Goal: Information Seeking & Learning: Learn about a topic

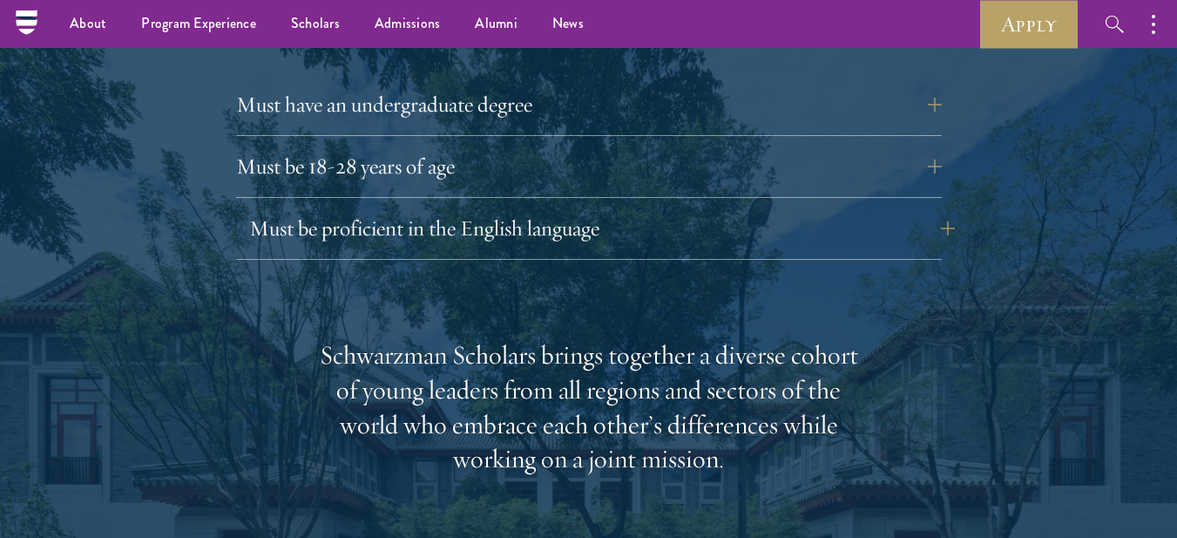
scroll to position [2440, 0]
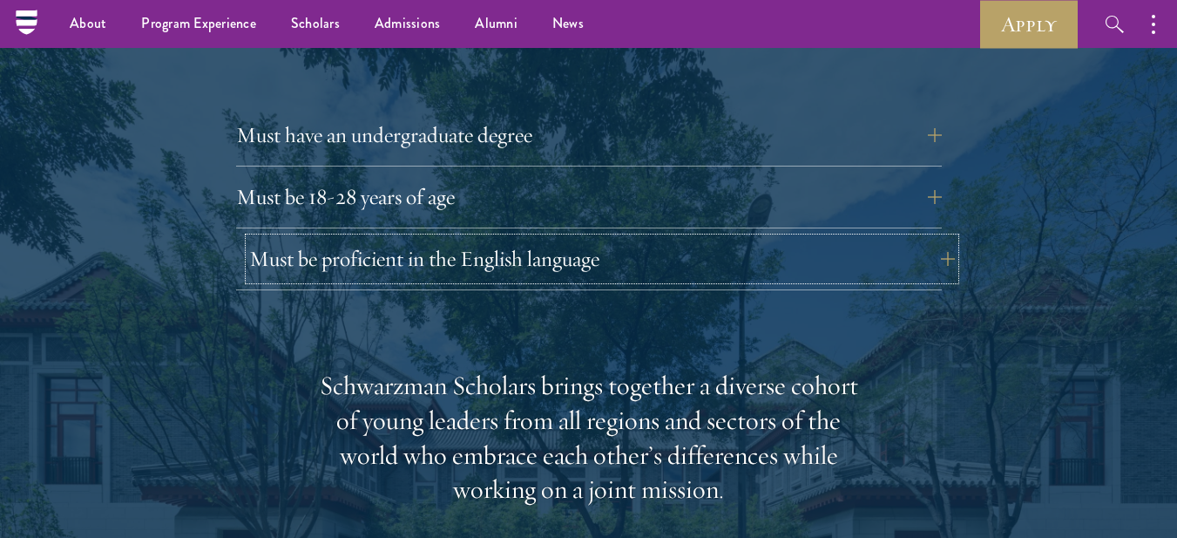
click at [938, 238] on button "Must be proficient in the English language" at bounding box center [602, 259] width 706 height 42
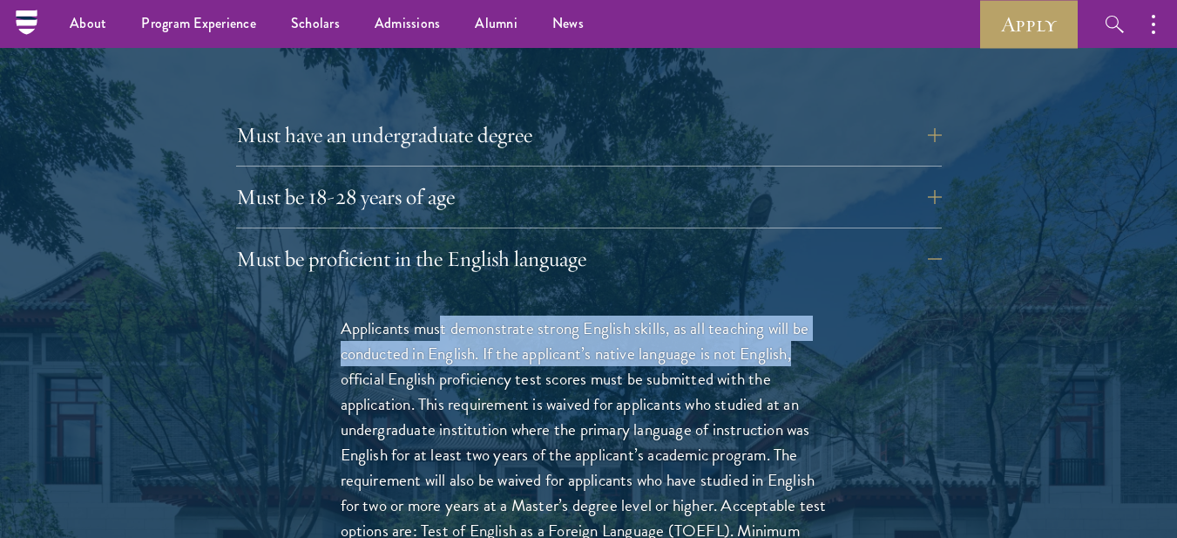
drag, startPoint x: 441, startPoint y: 296, endPoint x: 817, endPoint y: 316, distance: 377.0
click at [817, 316] on p "Applicants must demonstrate strong English skills, as all teaching will be cond…" at bounding box center [589, 479] width 497 height 329
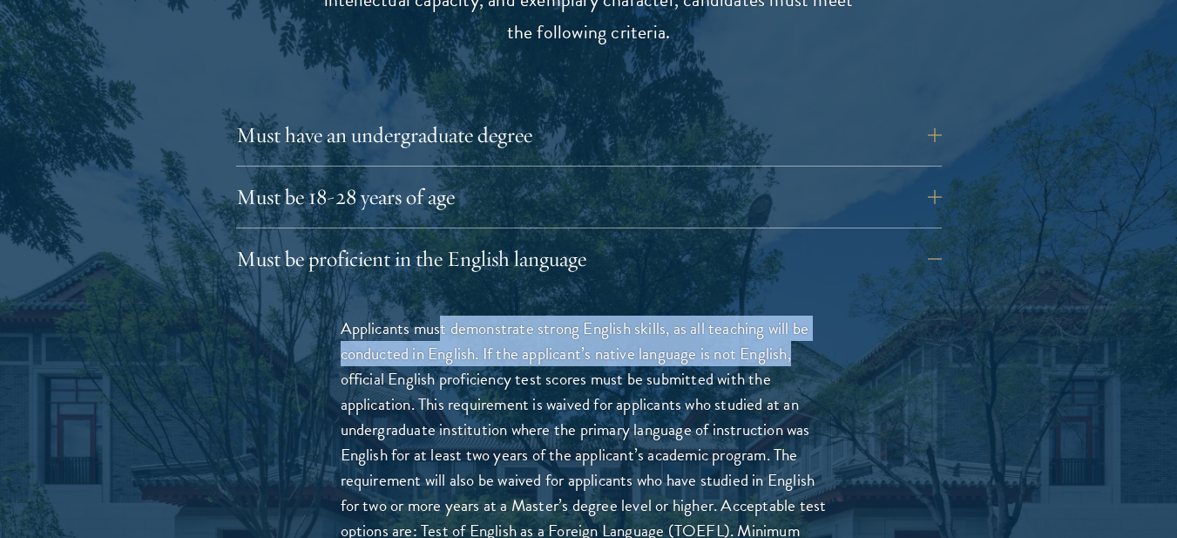
scroll to position [2527, 0]
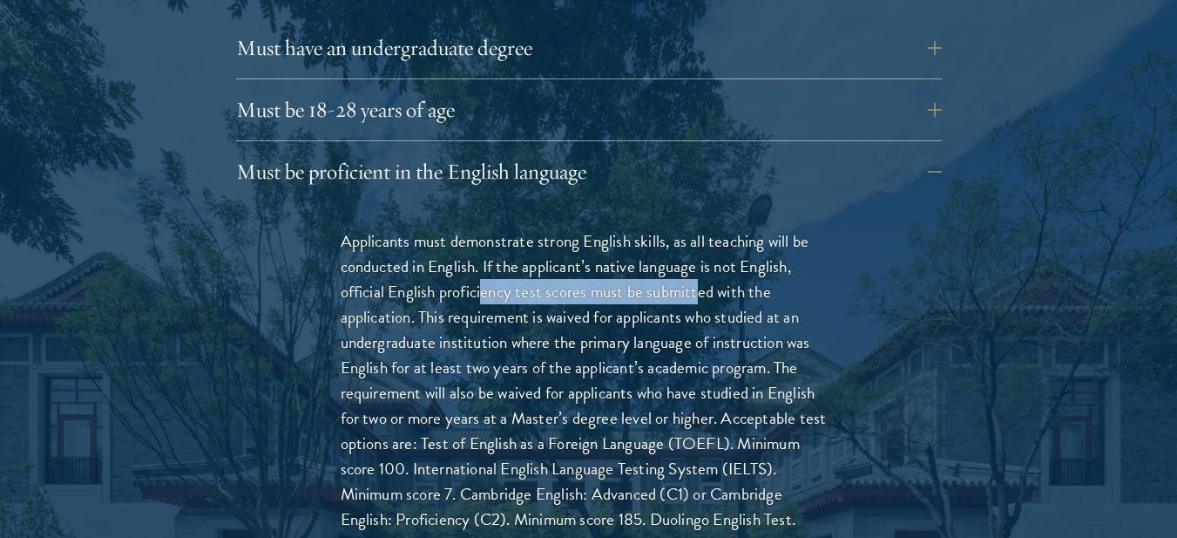
drag, startPoint x: 489, startPoint y: 252, endPoint x: 602, endPoint y: 261, distance: 113.7
click at [702, 264] on p "Applicants must demonstrate strong English skills, as all teaching will be cond…" at bounding box center [589, 392] width 497 height 329
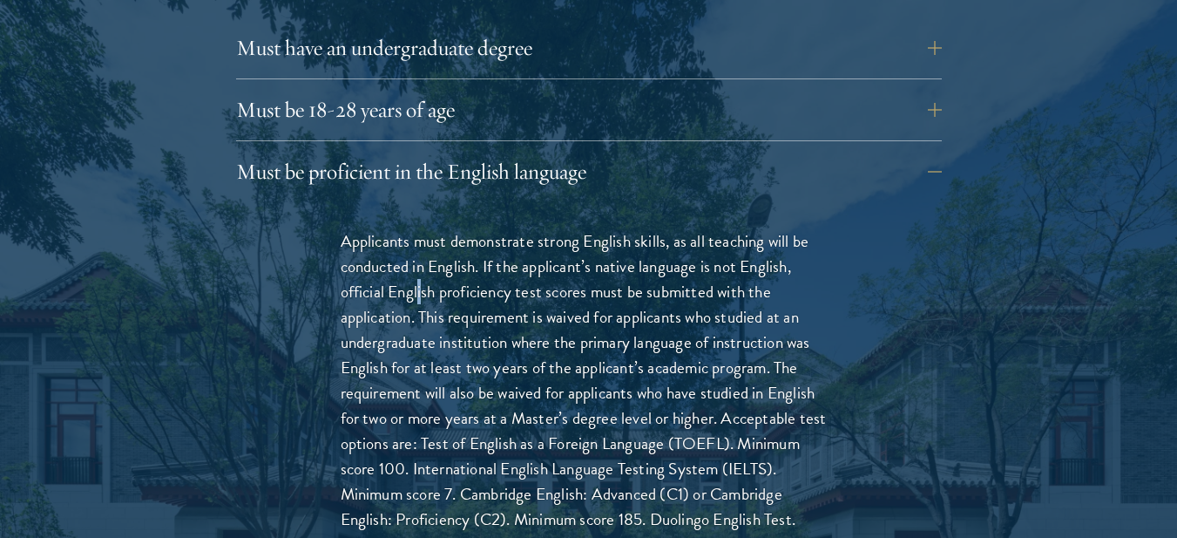
drag, startPoint x: 418, startPoint y: 258, endPoint x: 654, endPoint y: 261, distance: 236.2
click at [431, 261] on p "Applicants must demonstrate strong English skills, as all teaching will be cond…" at bounding box center [589, 392] width 497 height 329
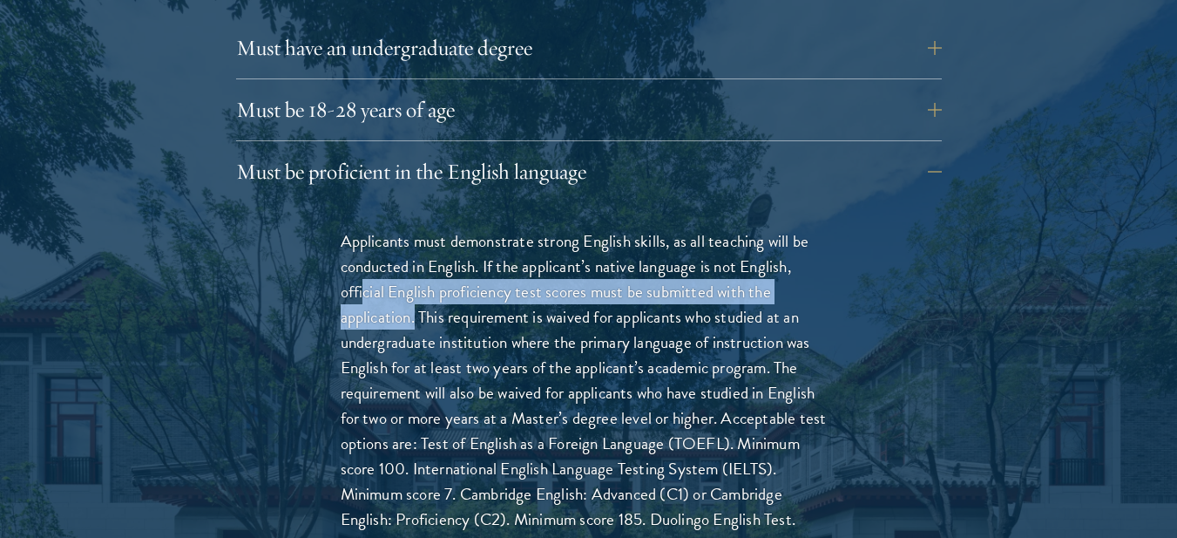
drag, startPoint x: 363, startPoint y: 269, endPoint x: 436, endPoint y: 271, distance: 72.4
click at [432, 271] on p "Applicants must demonstrate strong English skills, as all teaching will be cond…" at bounding box center [589, 392] width 497 height 329
click at [459, 264] on p "Applicants must demonstrate strong English skills, as all teaching will be cond…" at bounding box center [589, 392] width 497 height 329
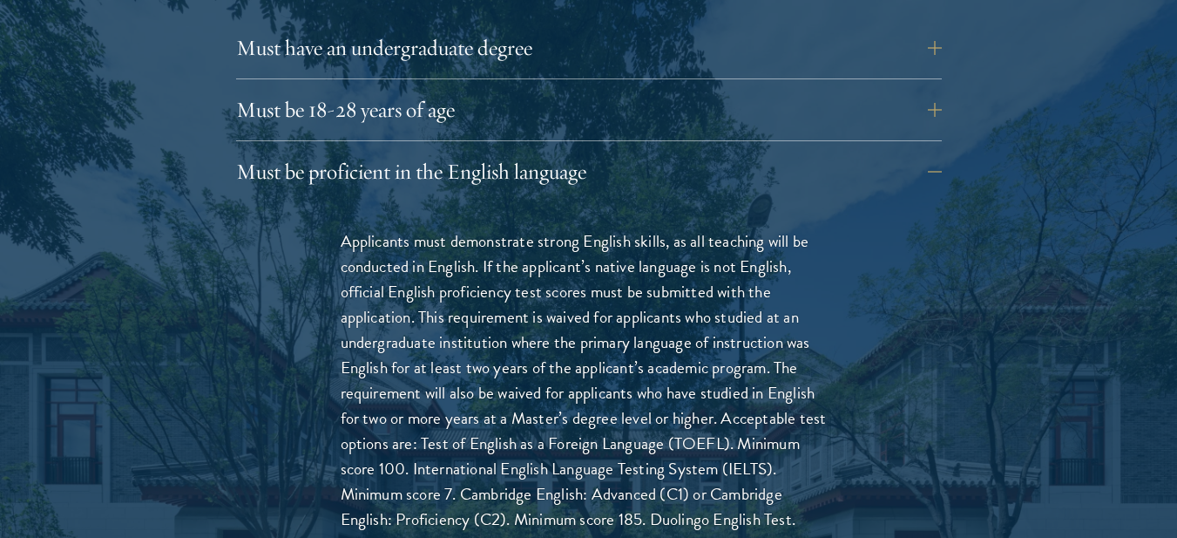
click at [370, 249] on p "Applicants must demonstrate strong English skills, as all teaching will be cond…" at bounding box center [589, 392] width 497 height 329
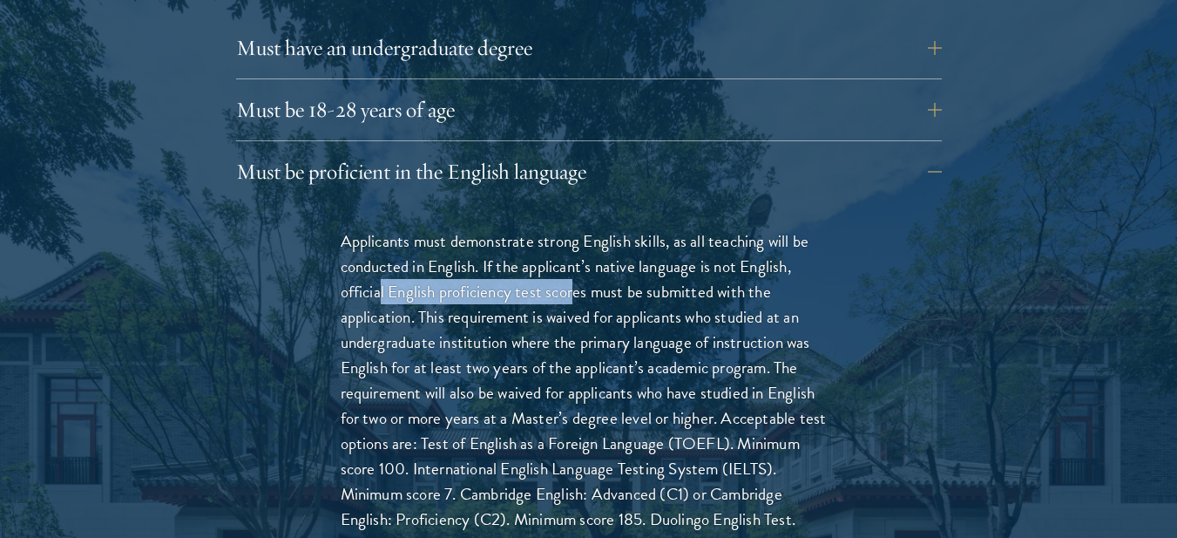
drag, startPoint x: 507, startPoint y: 252, endPoint x: 662, endPoint y: 251, distance: 155.1
click at [595, 252] on p "Applicants must demonstrate strong English skills, as all teaching will be cond…" at bounding box center [589, 392] width 497 height 329
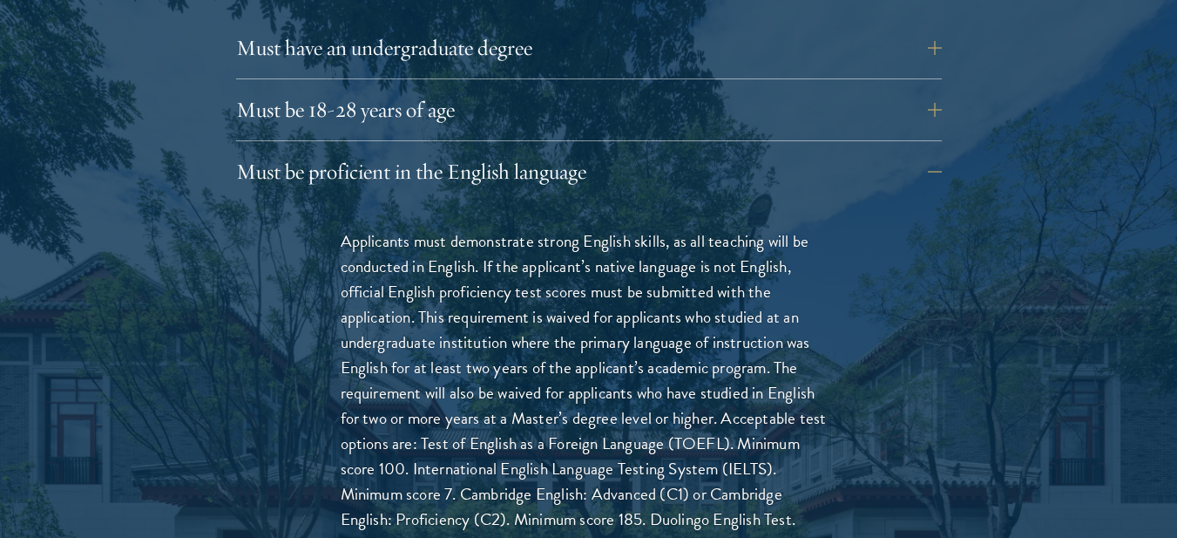
click at [682, 251] on p "Applicants must demonstrate strong English skills, as all teaching will be cond…" at bounding box center [589, 392] width 497 height 329
drag, startPoint x: 594, startPoint y: 240, endPoint x: 772, endPoint y: 236, distance: 177.8
click at [772, 236] on p "Applicants must demonstrate strong English skills, as all teaching will be cond…" at bounding box center [589, 392] width 497 height 329
click at [427, 261] on p "Applicants must demonstrate strong English skills, as all teaching will be cond…" at bounding box center [589, 392] width 497 height 329
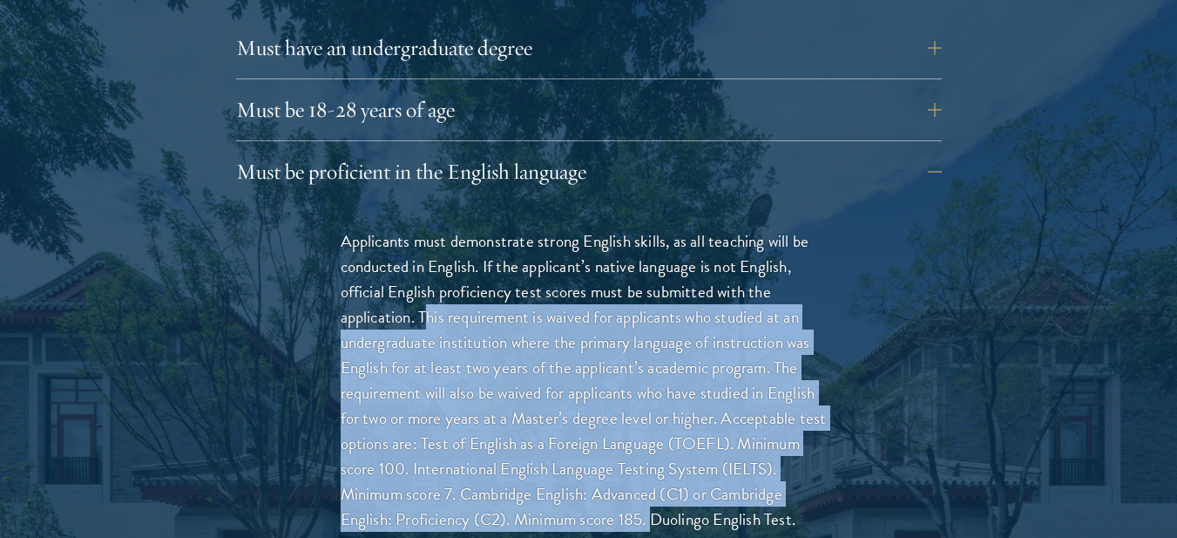
drag, startPoint x: 431, startPoint y: 281, endPoint x: 658, endPoint y: 478, distance: 301.5
click at [658, 478] on p "Applicants must demonstrate strong English skills, as all teaching will be cond…" at bounding box center [589, 392] width 497 height 329
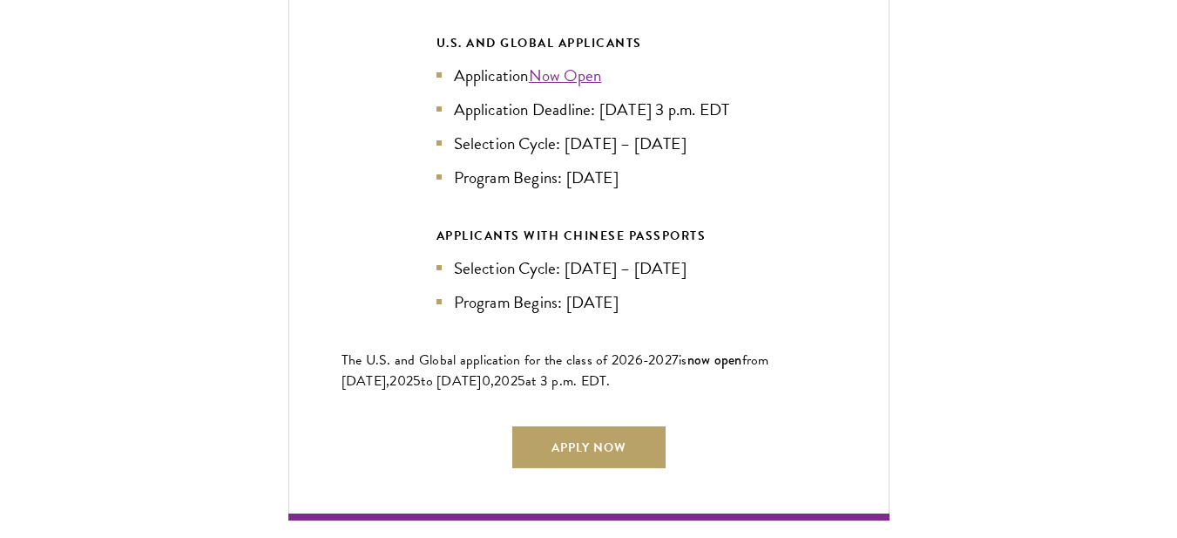
scroll to position [4532, 0]
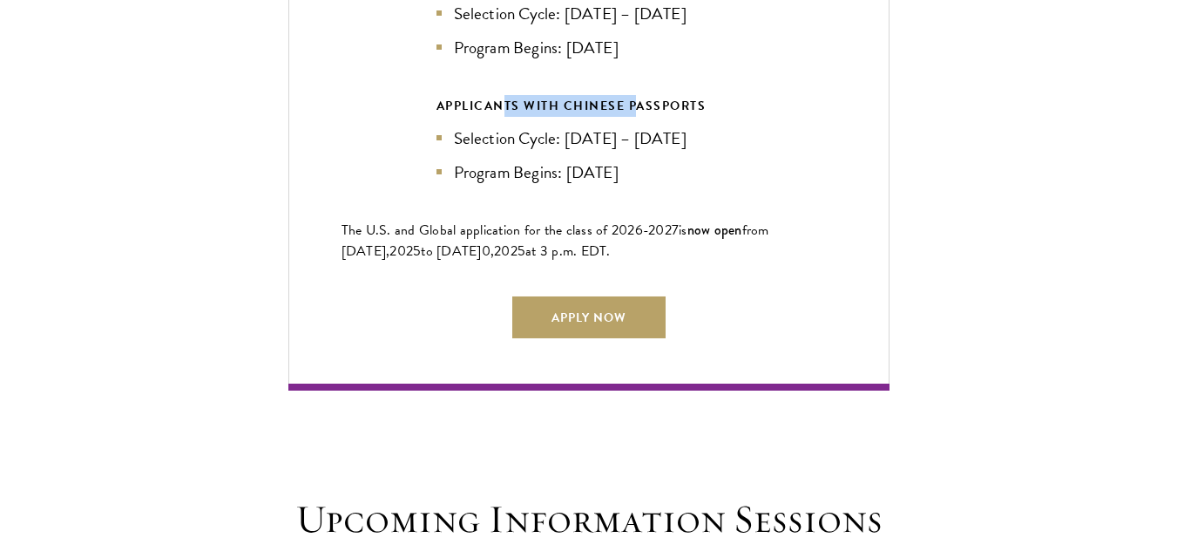
drag, startPoint x: 502, startPoint y: 107, endPoint x: 638, endPoint y: 106, distance: 136.0
click at [638, 106] on div "APPLICANTS WITH CHINESE PASSPORTS" at bounding box center [589, 106] width 305 height 22
drag, startPoint x: 638, startPoint y: 106, endPoint x: 624, endPoint y: 120, distance: 19.7
click at [638, 107] on div "APPLICANTS WITH CHINESE PASSPORTS" at bounding box center [589, 106] width 305 height 22
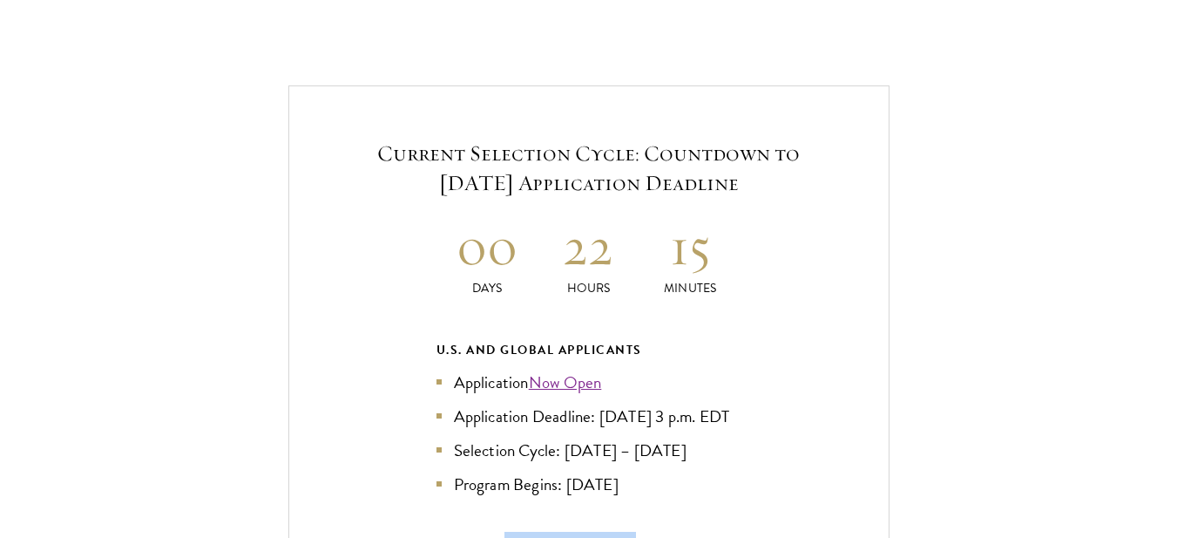
scroll to position [4270, 0]
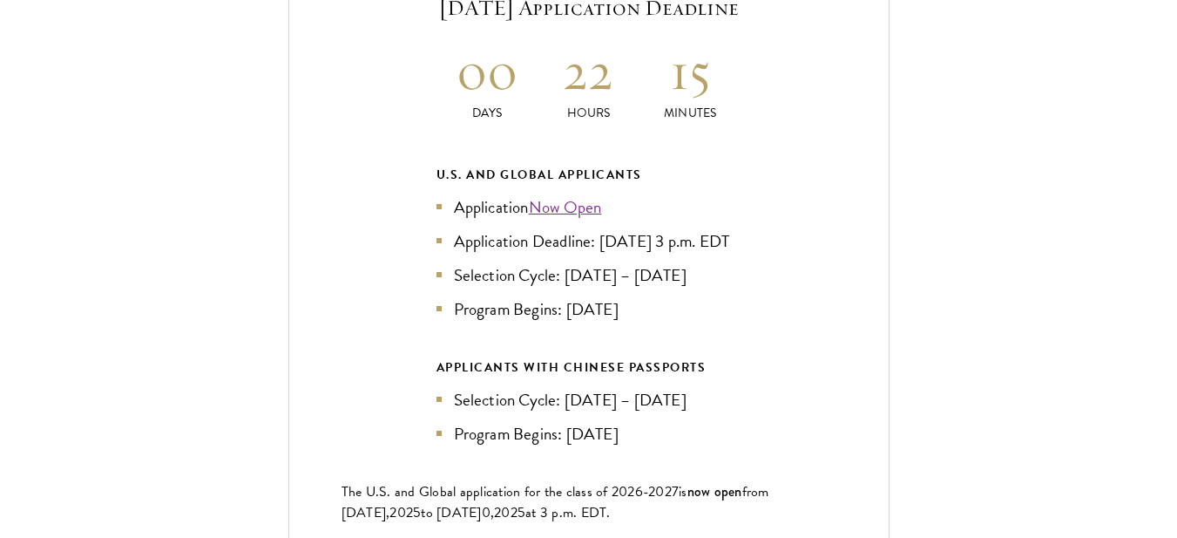
click at [595, 61] on h2 "22" at bounding box center [589, 70] width 102 height 65
click at [763, 80] on div "Current Selection Cycle: Countdown to September 10, 2025 Application Deadline 0…" at bounding box center [588, 281] width 601 height 742
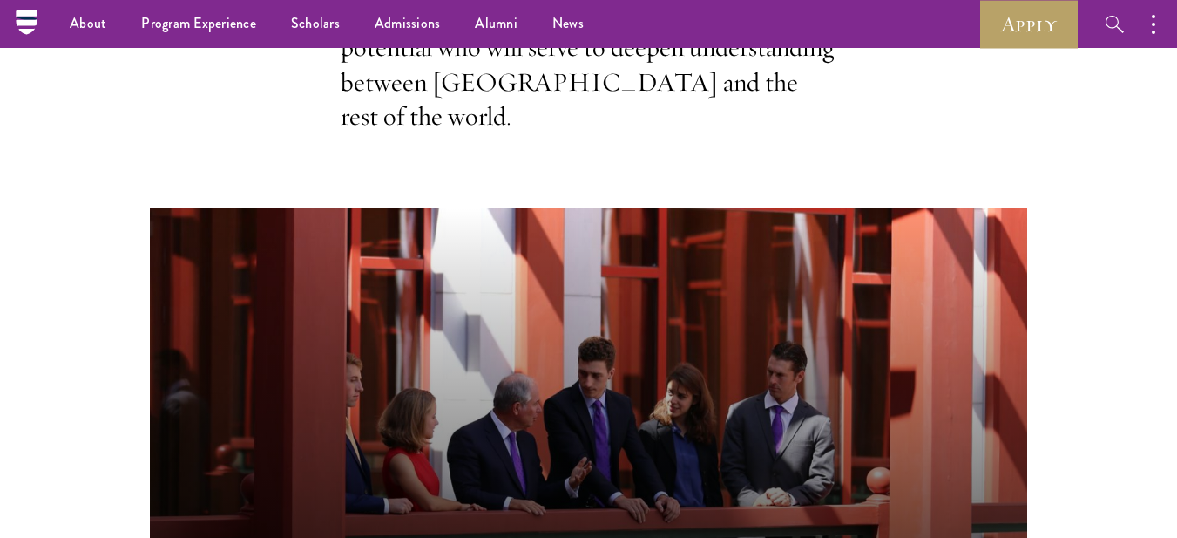
scroll to position [0, 0]
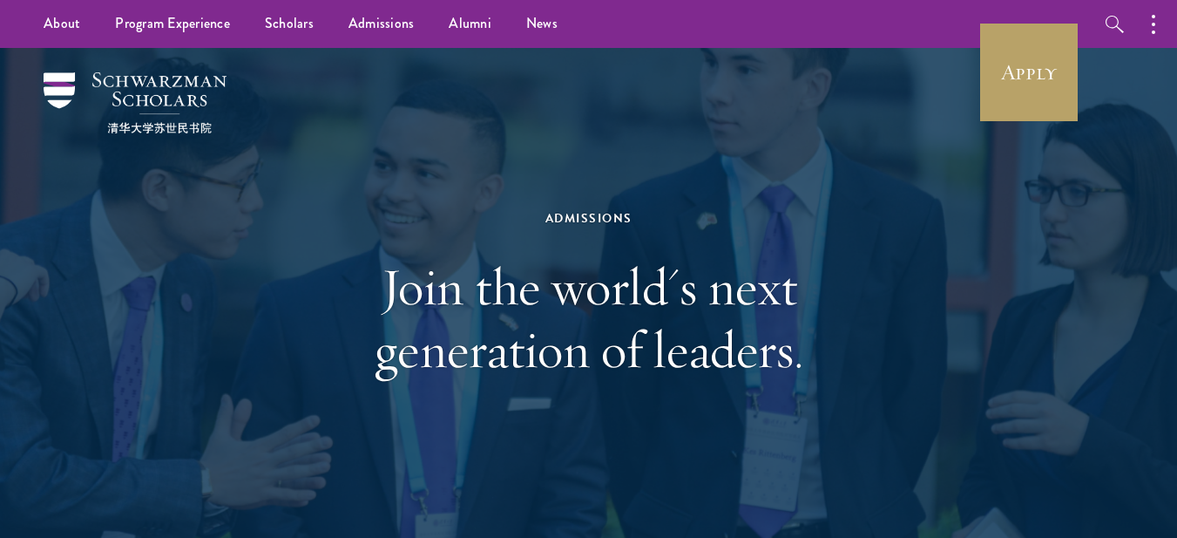
click at [497, 281] on h1 "Join the world's next generation of leaders." at bounding box center [588, 317] width 601 height 125
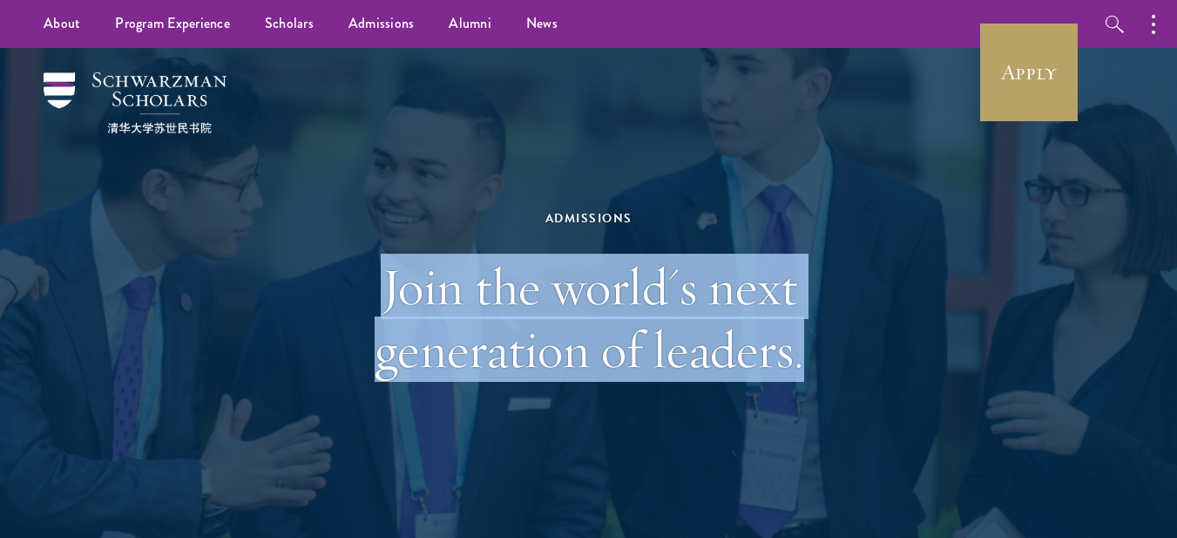
click at [497, 281] on h1 "Join the world's next generation of leaders." at bounding box center [588, 317] width 601 height 125
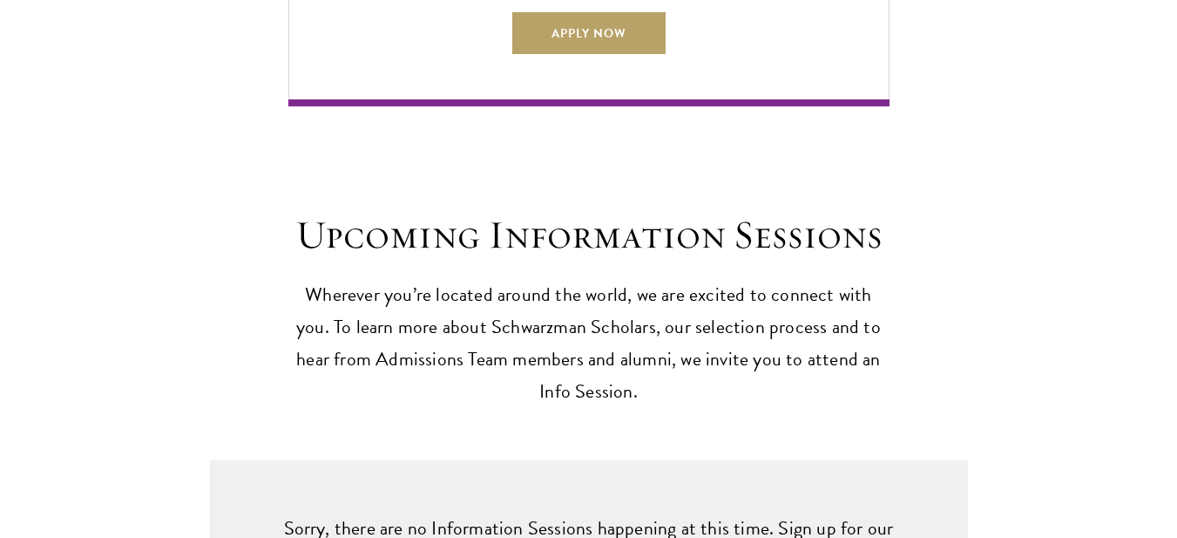
scroll to position [4880, 0]
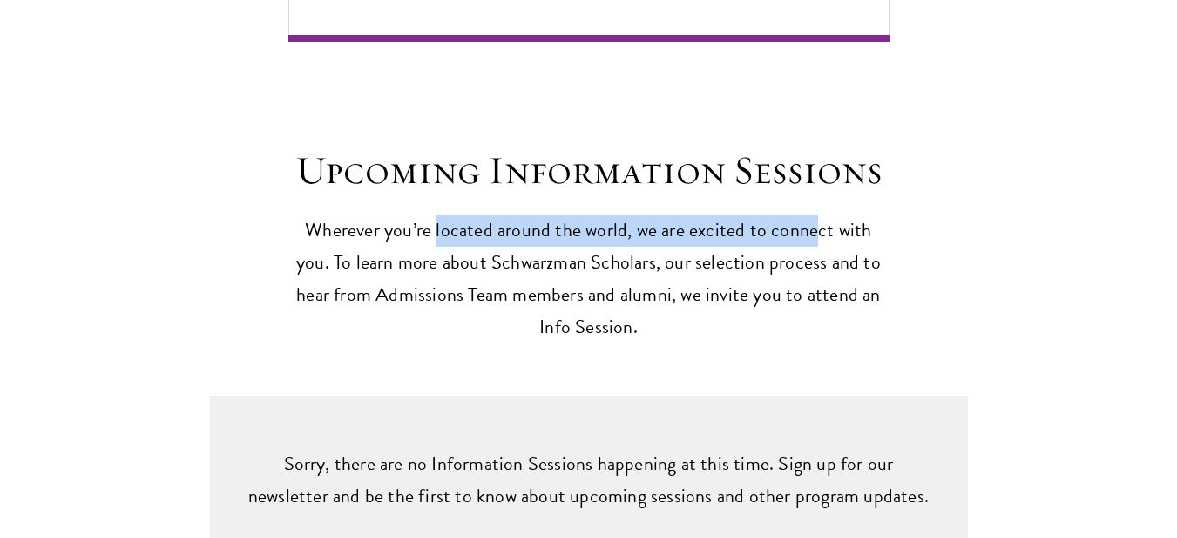
drag, startPoint x: 423, startPoint y: 188, endPoint x: 822, endPoint y: 185, distance: 399.2
click at [801, 190] on header "Upcoming Information Sessions Wherever you’re located around the world, we are …" at bounding box center [588, 244] width 601 height 197
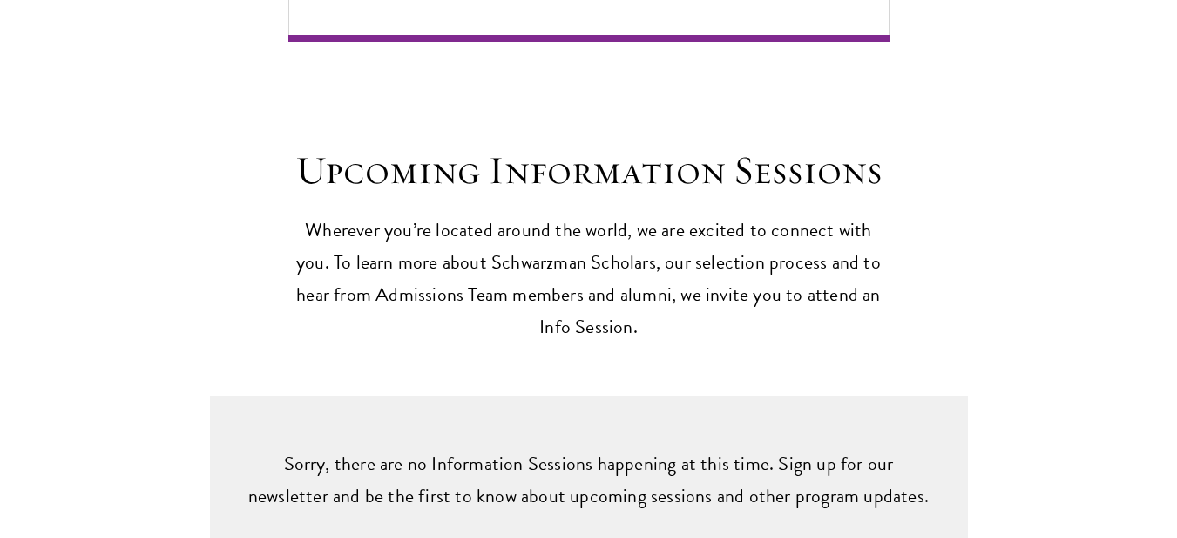
click at [820, 187] on header "Upcoming Information Sessions Wherever you’re located around the world, we are …" at bounding box center [588, 244] width 601 height 197
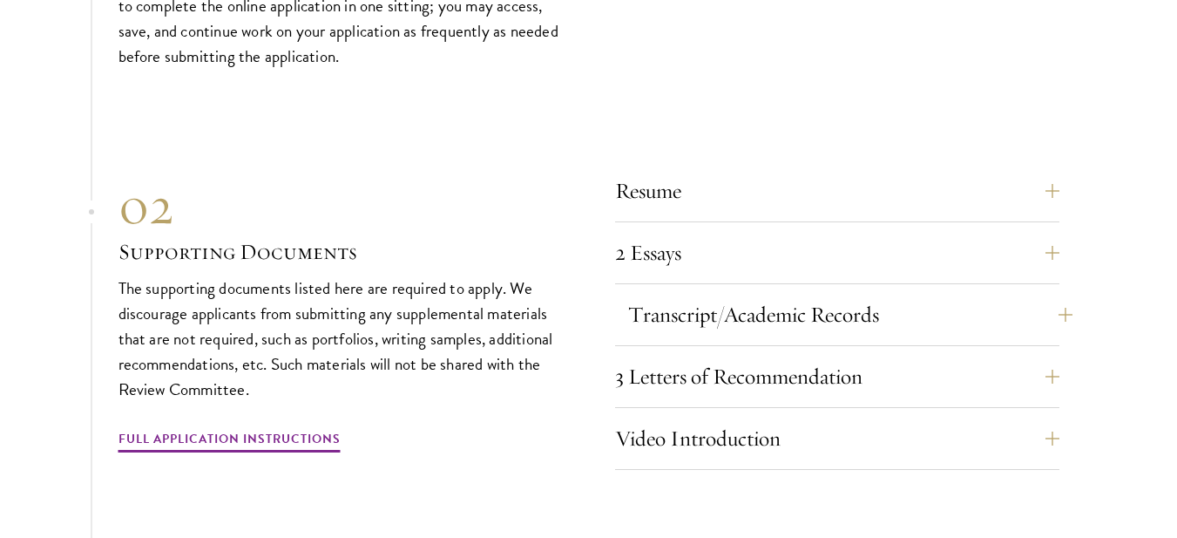
scroll to position [6188, 0]
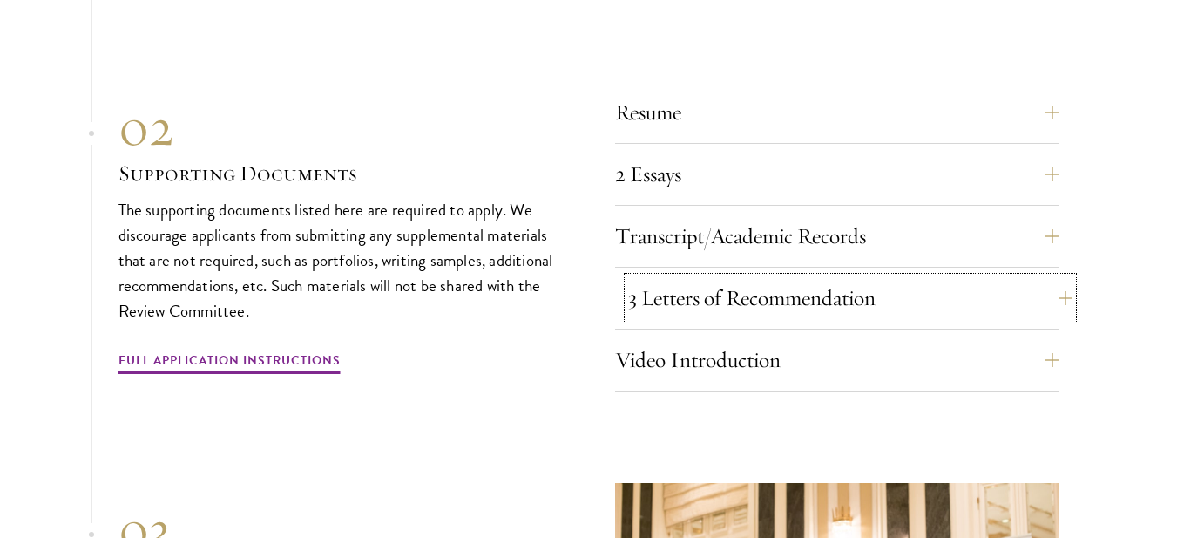
click at [1048, 280] on button "3 Letters of Recommendation" at bounding box center [850, 298] width 444 height 42
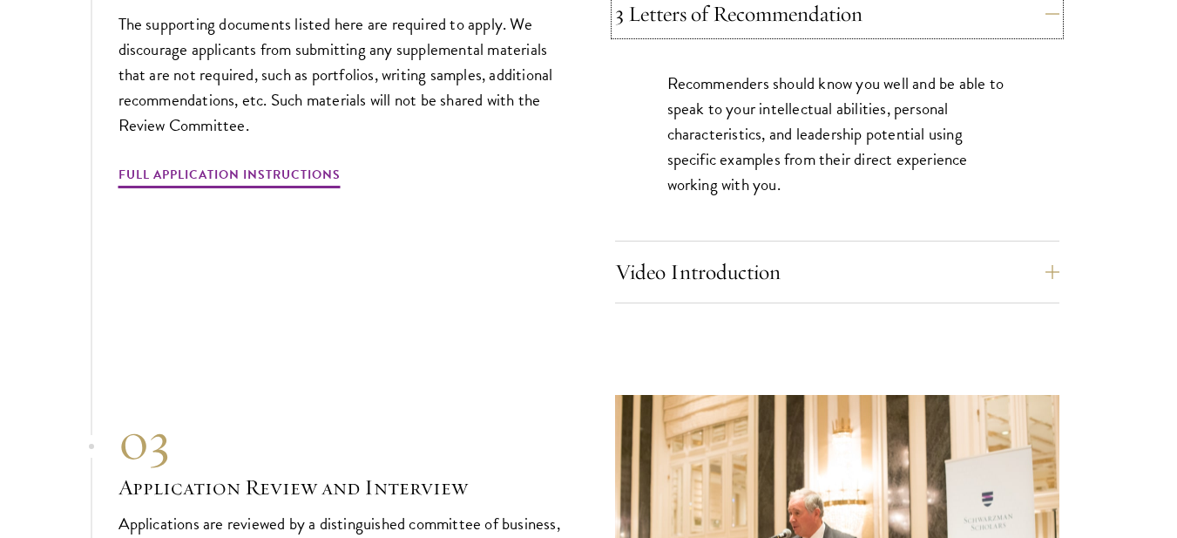
scroll to position [6070, 0]
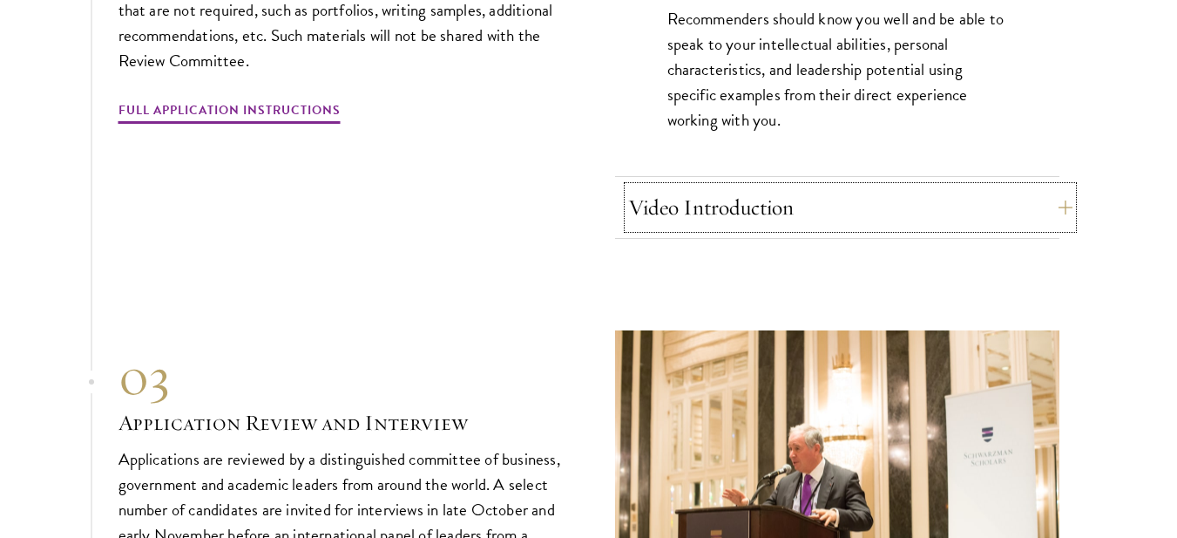
click at [885, 203] on button "Video Introduction" at bounding box center [850, 208] width 444 height 42
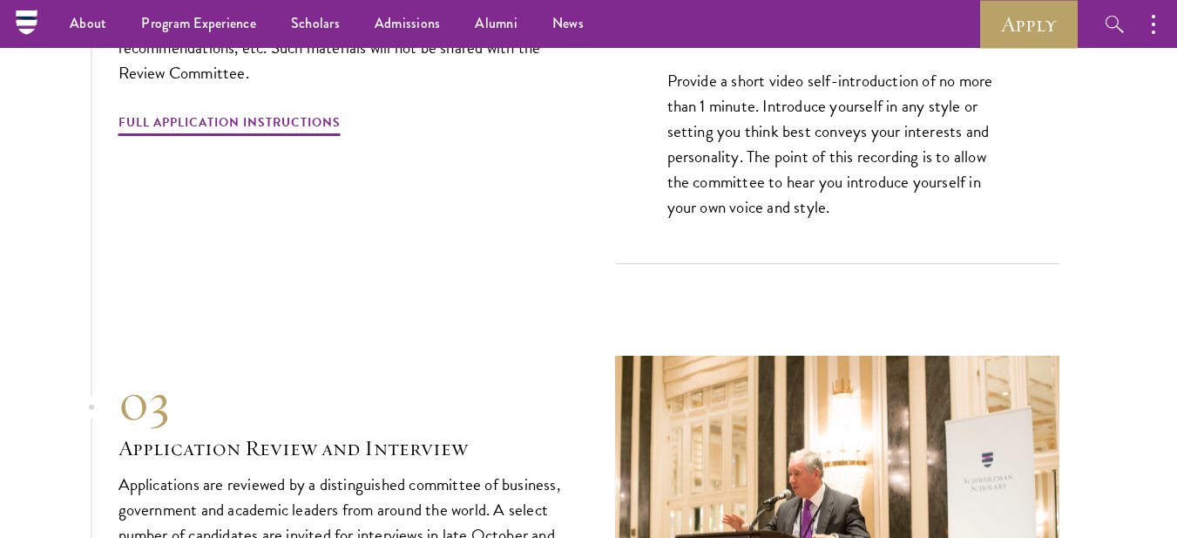
scroll to position [5983, 0]
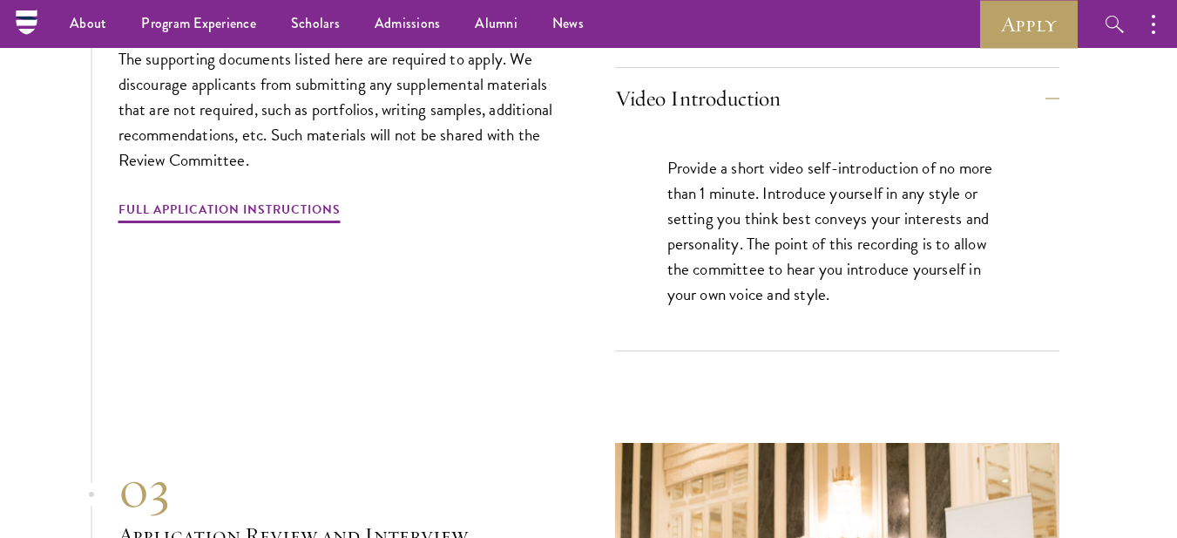
click at [724, 160] on p "Provide a short video self-introduction of no more than 1 minute. Introduce you…" at bounding box center [838, 231] width 340 height 152
click at [725, 160] on p "Provide a short video self-introduction of no more than 1 minute. Introduce you…" at bounding box center [838, 231] width 340 height 152
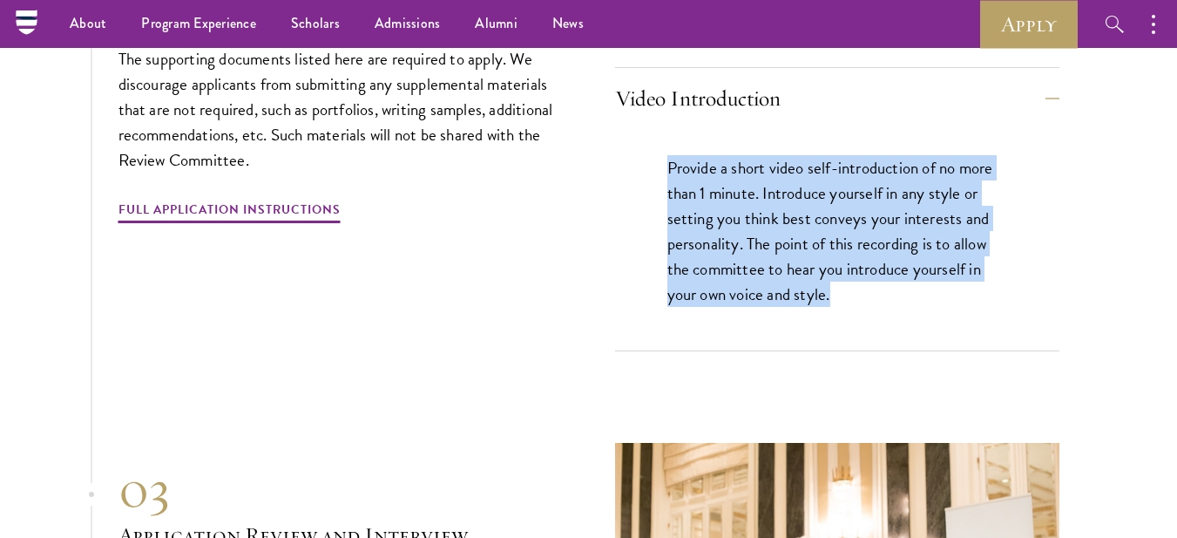
click at [726, 160] on p "Provide a short video self-introduction of no more than 1 minute. Introduce you…" at bounding box center [838, 231] width 340 height 152
click at [878, 183] on p "Provide a short video self-introduction of no more than 1 minute. Introduce you…" at bounding box center [838, 231] width 340 height 152
click at [731, 192] on p "Provide a short video self-introduction of no more than 1 minute. Introduce you…" at bounding box center [838, 231] width 340 height 152
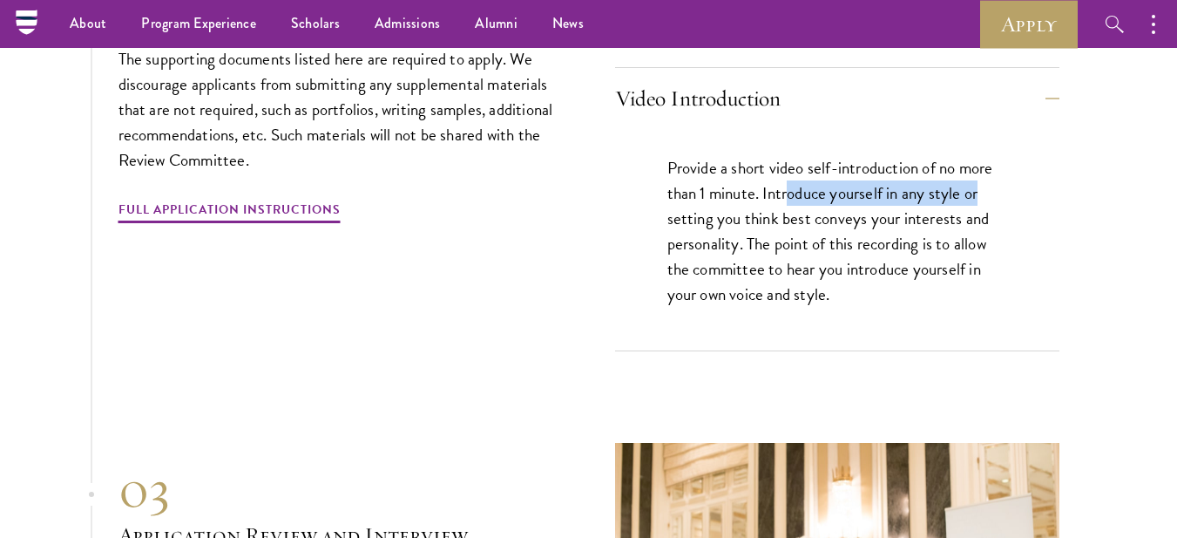
drag, startPoint x: 789, startPoint y: 187, endPoint x: 994, endPoint y: 183, distance: 205.7
click at [988, 183] on p "Provide a short video self-introduction of no more than 1 minute. Introduce you…" at bounding box center [838, 231] width 340 height 152
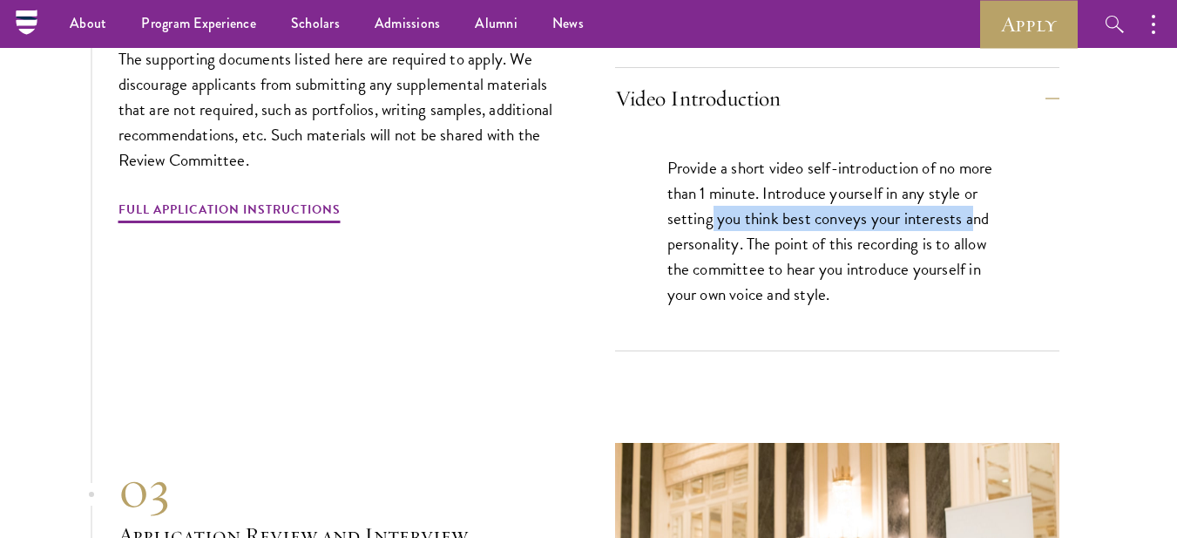
drag, startPoint x: 748, startPoint y: 202, endPoint x: 977, endPoint y: 212, distance: 229.4
click at [975, 212] on p "Provide a short video self-introduction of no more than 1 minute. Introduce you…" at bounding box center [838, 231] width 340 height 152
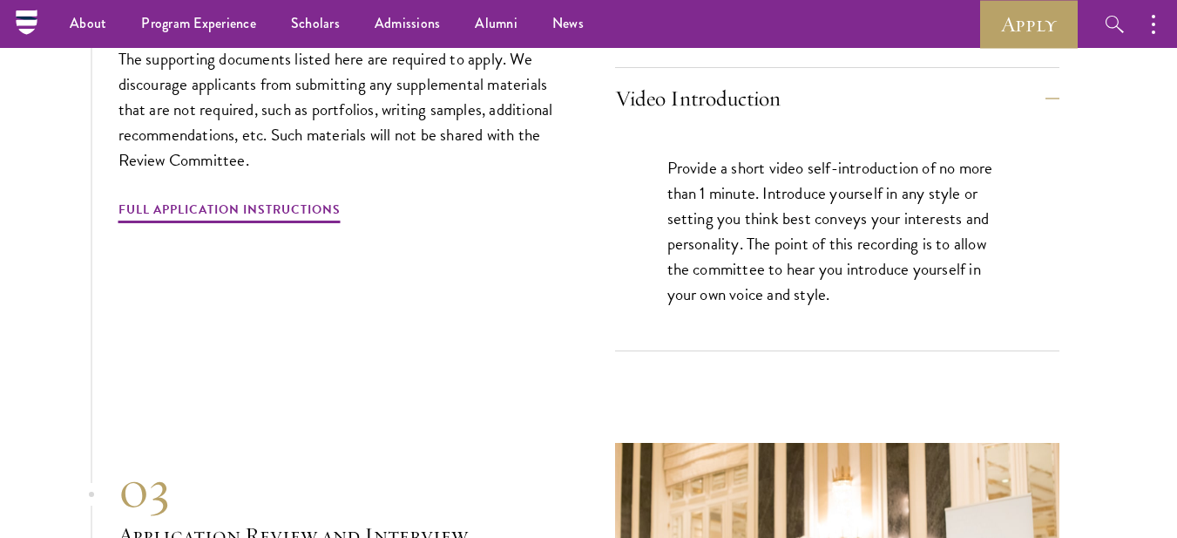
click at [977, 212] on p "Provide a short video self-introduction of no more than 1 minute. Introduce you…" at bounding box center [838, 231] width 340 height 152
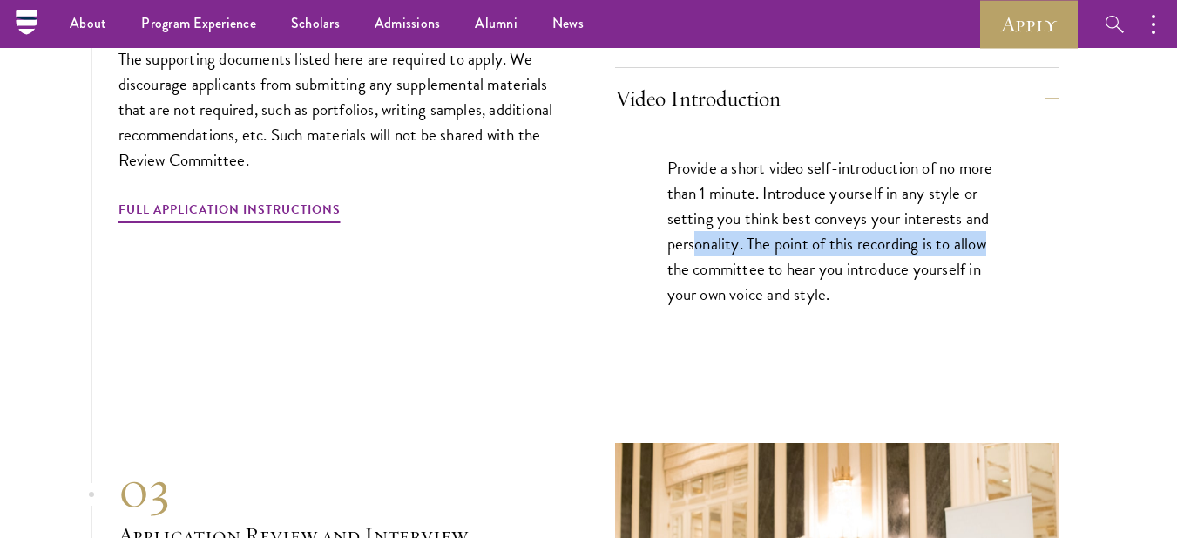
drag, startPoint x: 802, startPoint y: 237, endPoint x: 1037, endPoint y: 241, distance: 235.3
click at [1033, 241] on div "Provide a short video self-introduction of no more than 1 minute. Introduce you…" at bounding box center [837, 239] width 444 height 221
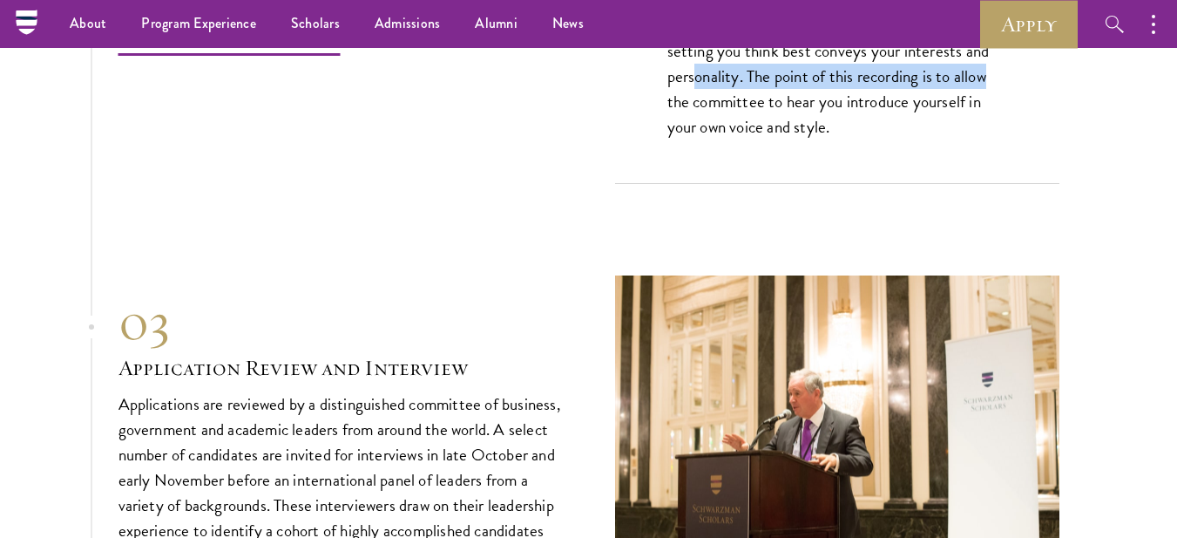
scroll to position [6331, 0]
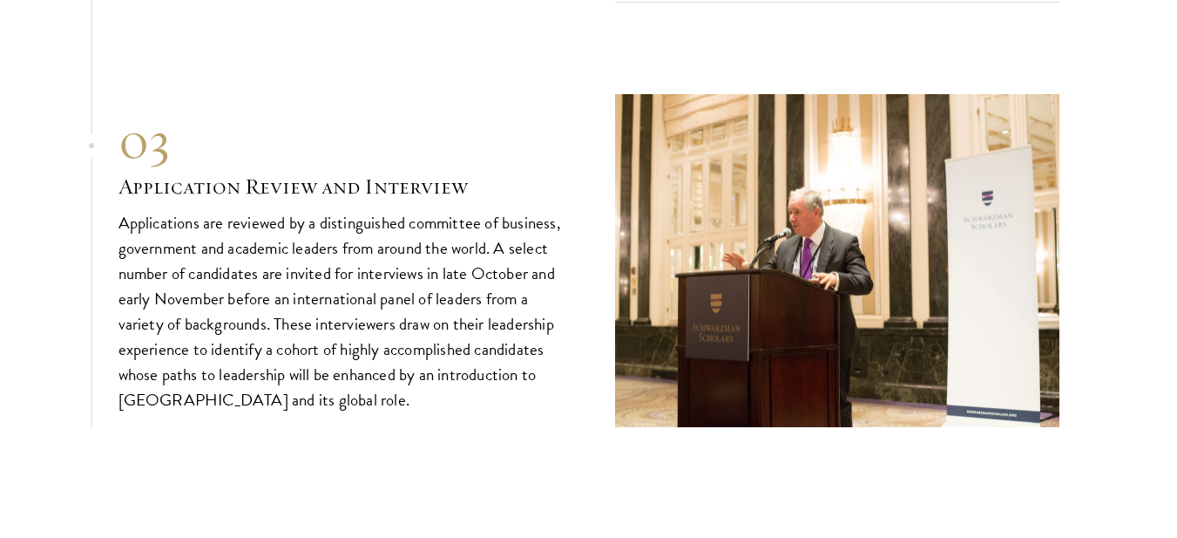
drag, startPoint x: 207, startPoint y: 179, endPoint x: 221, endPoint y: 180, distance: 14.0
click at [218, 180] on h3 "Application Review and Interview" at bounding box center [341, 187] width 444 height 30
click at [221, 180] on h3 "Application Review and Interview" at bounding box center [341, 187] width 444 height 30
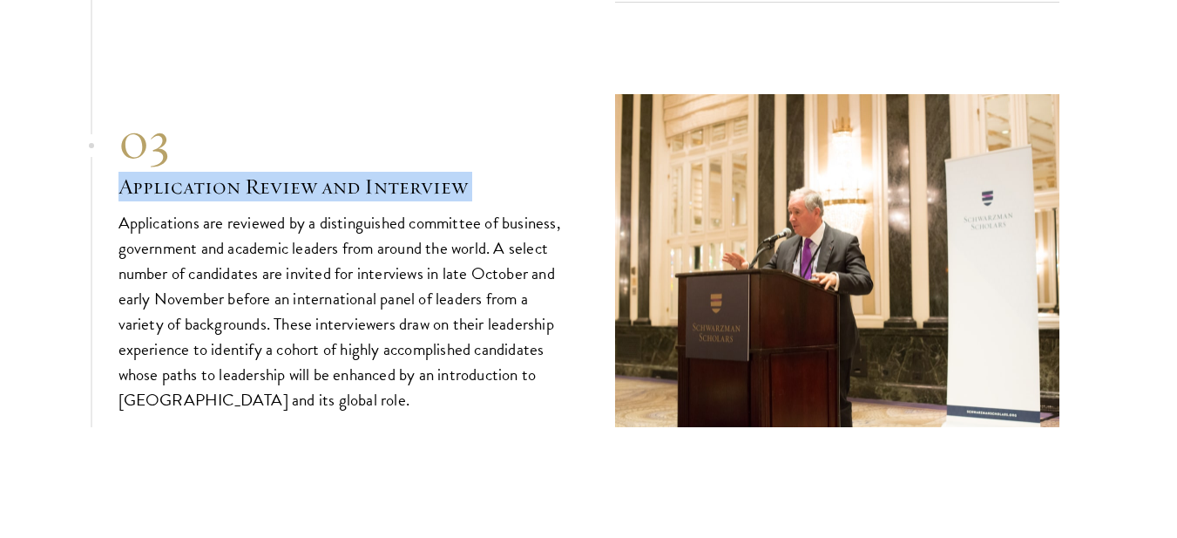
click at [221, 180] on h3 "Application Review and Interview" at bounding box center [341, 187] width 444 height 30
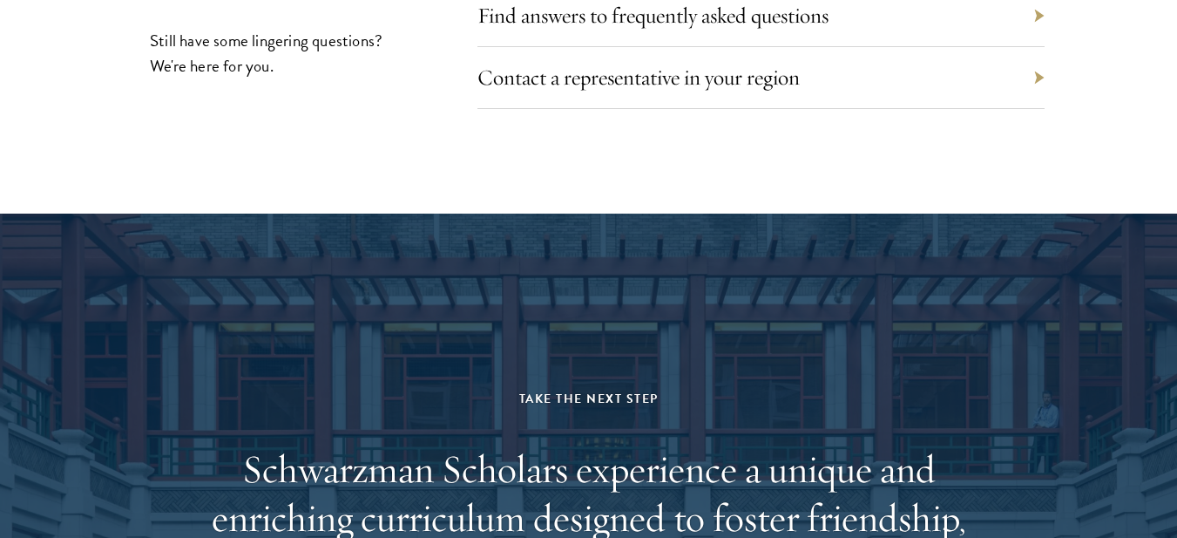
scroll to position [8249, 0]
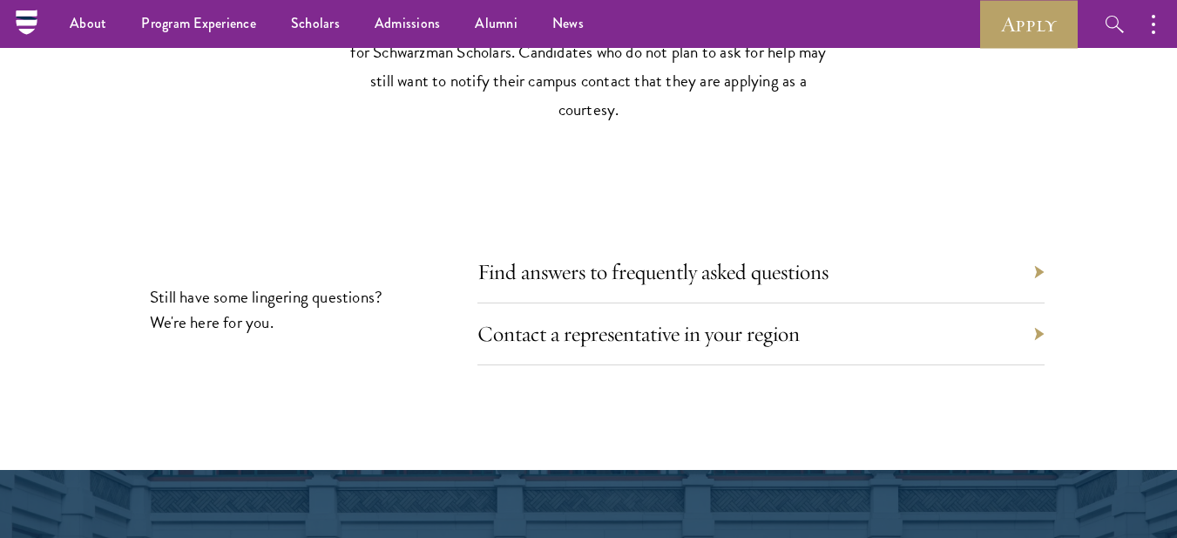
click at [862, 334] on div "Contact a representative in your region" at bounding box center [761, 334] width 567 height 62
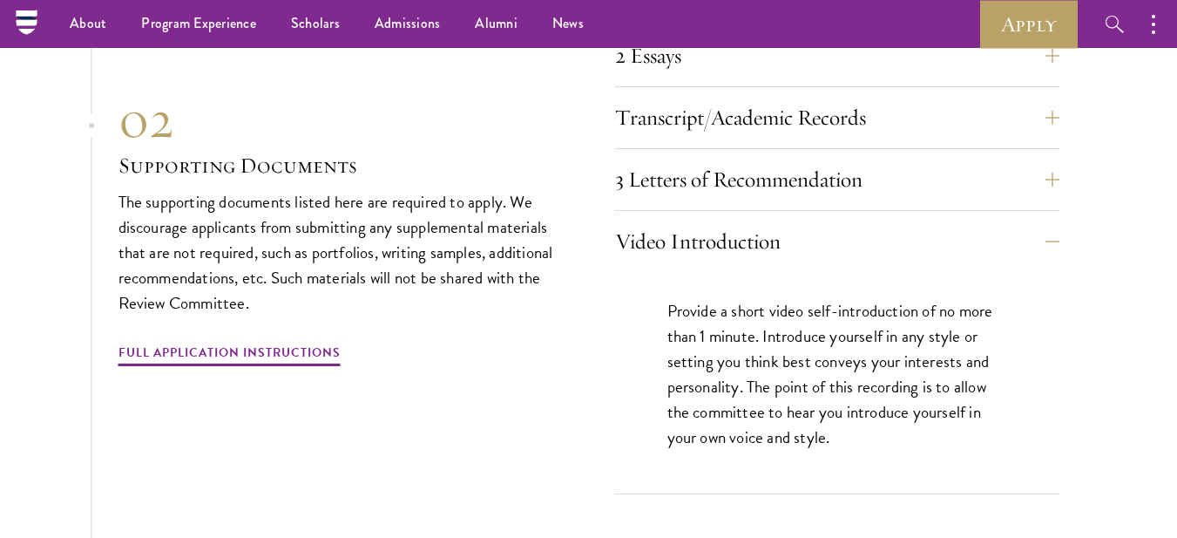
scroll to position [5809, 0]
